Goal: Book appointment/travel/reservation

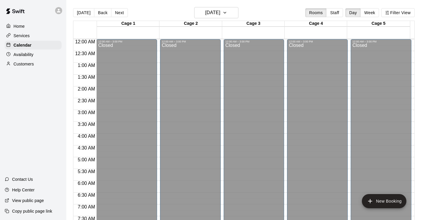
scroll to position [312, 0]
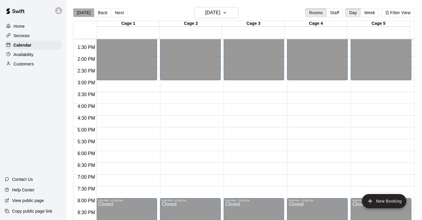
click at [84, 12] on button "[DATE]" at bounding box center [83, 12] width 21 height 9
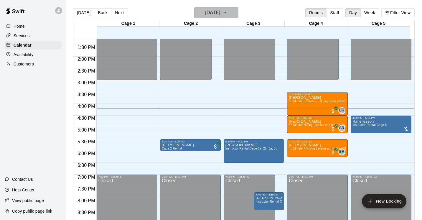
click at [227, 11] on icon "button" at bounding box center [224, 12] width 5 height 7
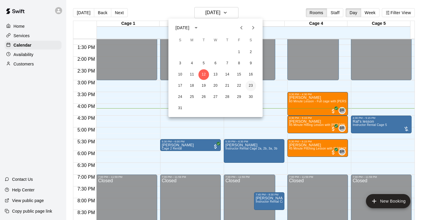
click at [252, 85] on button "23" at bounding box center [251, 85] width 11 height 11
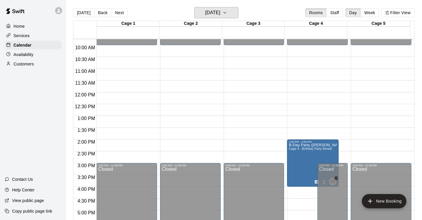
scroll to position [229, 0]
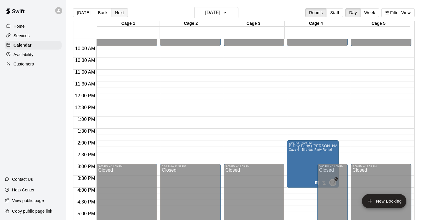
click at [119, 12] on button "Next" at bounding box center [119, 12] width 16 height 9
click at [101, 13] on button "Back" at bounding box center [102, 12] width 17 height 9
click at [226, 13] on icon "button" at bounding box center [224, 12] width 2 height 1
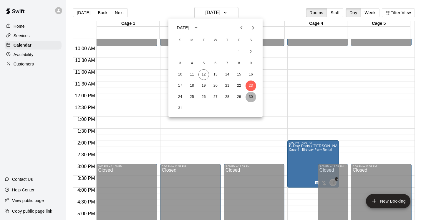
click at [250, 97] on button "30" at bounding box center [251, 97] width 11 height 11
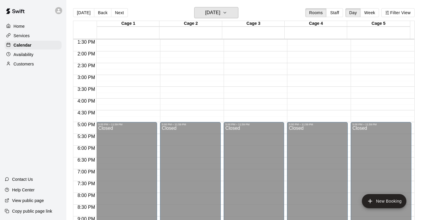
scroll to position [317, 0]
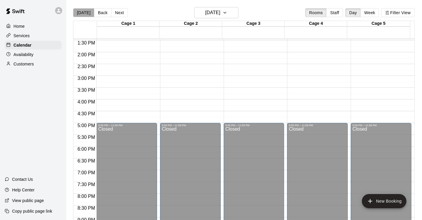
click at [89, 13] on button "[DATE]" at bounding box center [83, 12] width 21 height 9
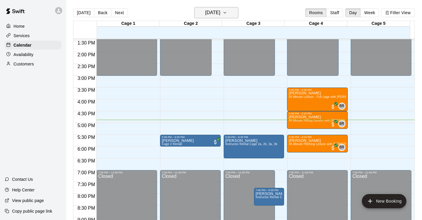
click at [227, 11] on icon "button" at bounding box center [224, 12] width 5 height 7
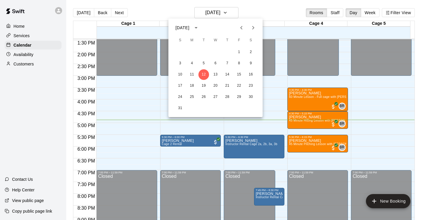
click at [121, 12] on div at bounding box center [213, 110] width 426 height 220
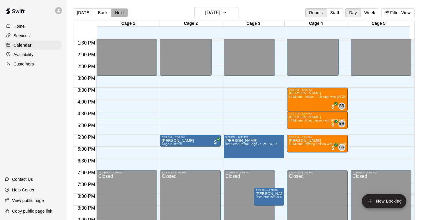
click at [121, 12] on button "Next" at bounding box center [119, 12] width 16 height 9
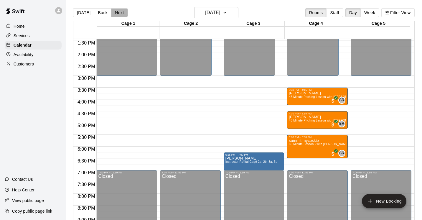
click at [121, 12] on button "Next" at bounding box center [119, 12] width 16 height 9
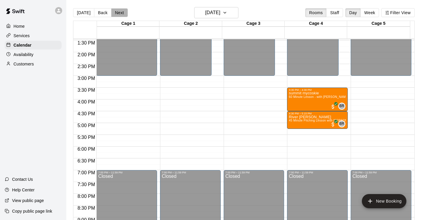
click at [121, 12] on button "Next" at bounding box center [119, 12] width 16 height 9
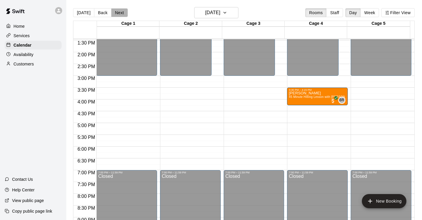
click at [121, 12] on button "Next" at bounding box center [119, 12] width 16 height 9
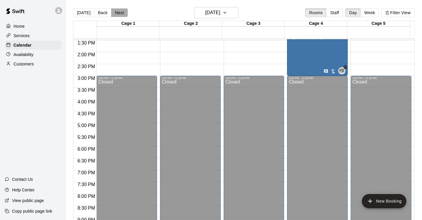
click at [121, 12] on button "Next" at bounding box center [119, 12] width 16 height 9
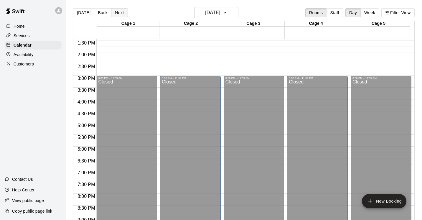
click at [121, 12] on button "Next" at bounding box center [119, 12] width 16 height 9
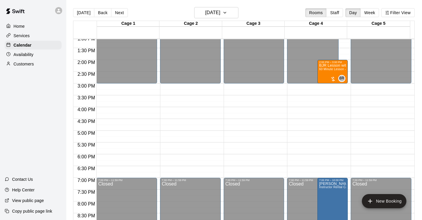
scroll to position [307, 0]
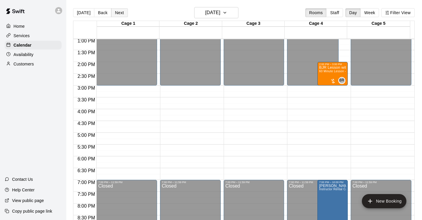
click at [117, 12] on button "Next" at bounding box center [119, 12] width 16 height 9
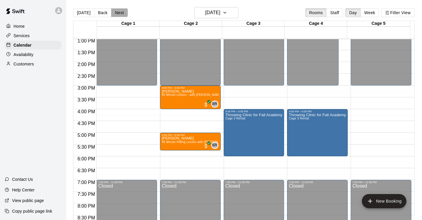
click at [117, 12] on button "Next" at bounding box center [119, 12] width 16 height 9
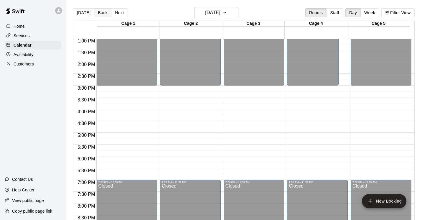
click at [98, 12] on button "Back" at bounding box center [102, 12] width 17 height 9
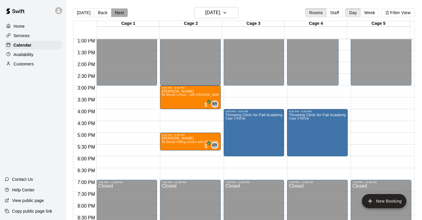
click at [113, 13] on button "Next" at bounding box center [119, 12] width 16 height 9
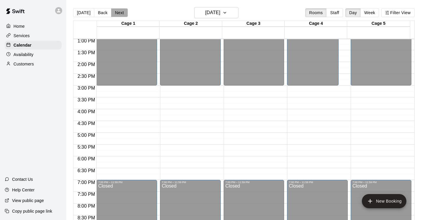
click at [113, 13] on button "Next" at bounding box center [119, 12] width 16 height 9
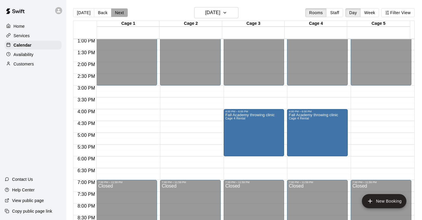
click at [114, 14] on button "Next" at bounding box center [119, 12] width 16 height 9
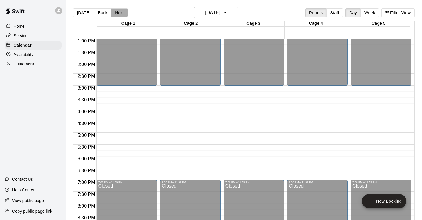
click at [114, 14] on button "Next" at bounding box center [119, 12] width 16 height 9
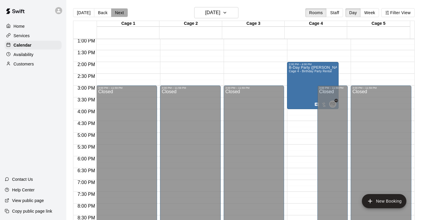
click at [114, 14] on button "Next" at bounding box center [119, 12] width 16 height 9
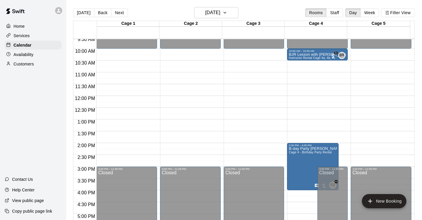
scroll to position [227, 0]
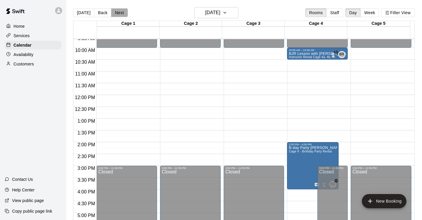
click at [117, 13] on button "Next" at bounding box center [119, 12] width 16 height 9
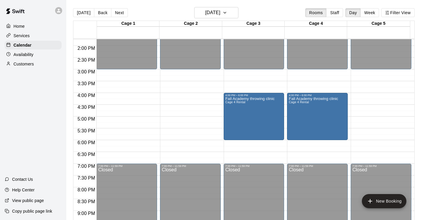
scroll to position [323, 0]
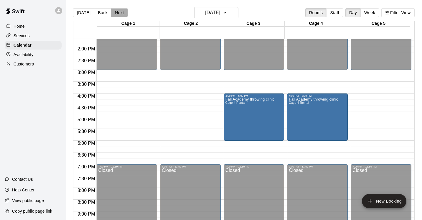
click at [121, 13] on button "Next" at bounding box center [119, 12] width 16 height 9
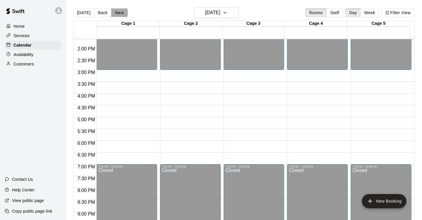
click at [121, 13] on button "Next" at bounding box center [119, 12] width 16 height 9
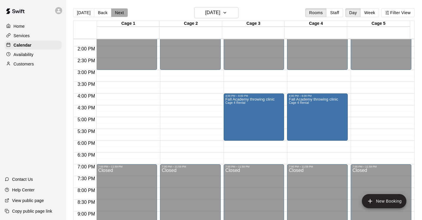
click at [121, 13] on button "Next" at bounding box center [119, 12] width 16 height 9
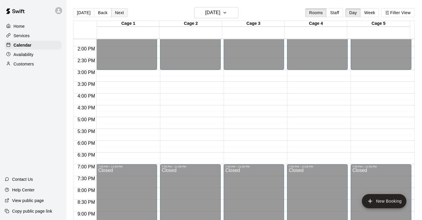
click at [121, 13] on button "Next" at bounding box center [119, 12] width 16 height 9
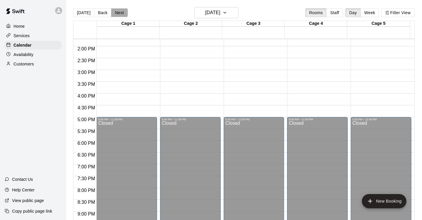
click at [121, 13] on button "Next" at bounding box center [119, 12] width 16 height 9
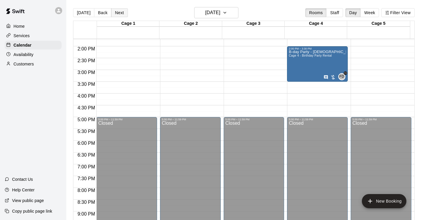
click at [121, 13] on button "Next" at bounding box center [119, 12] width 16 height 9
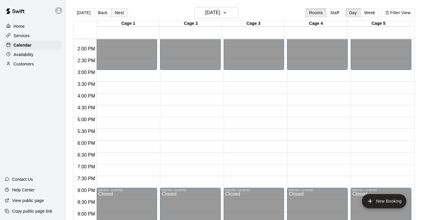
click at [121, 13] on button "Next" at bounding box center [119, 12] width 16 height 9
